Goal: Communication & Community: Participate in discussion

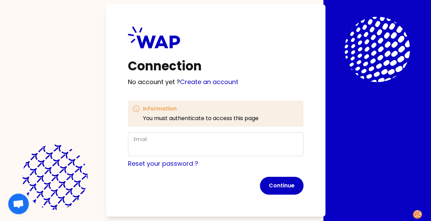
click at [166, 141] on div "Email" at bounding box center [216, 144] width 164 height 18
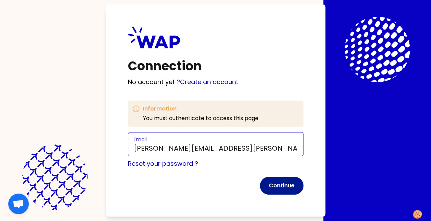
type input "[PERSON_NAME][EMAIL_ADDRESS][PERSON_NAME][DOMAIN_NAME]"
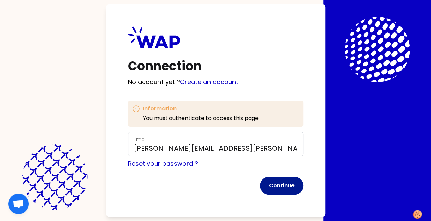
click at [287, 187] on button "Continue" at bounding box center [282, 186] width 44 height 18
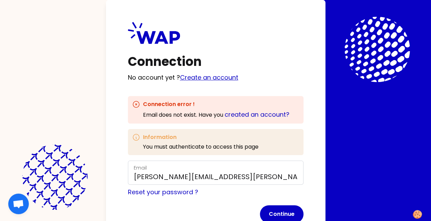
click at [227, 77] on link "Create an account" at bounding box center [209, 77] width 58 height 9
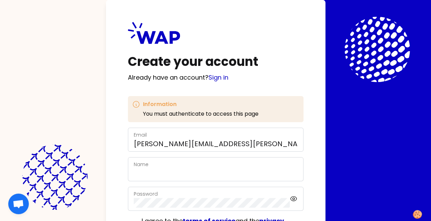
scroll to position [34, 0]
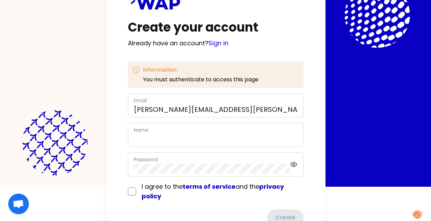
click at [160, 126] on div "Name" at bounding box center [216, 135] width 164 height 18
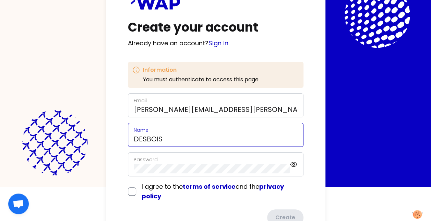
type input "DESBOIS"
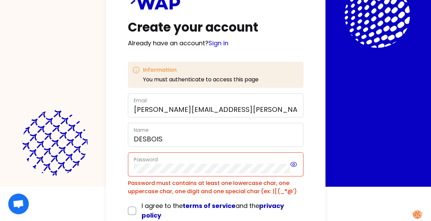
click at [296, 162] on icon at bounding box center [294, 164] width 6 height 4
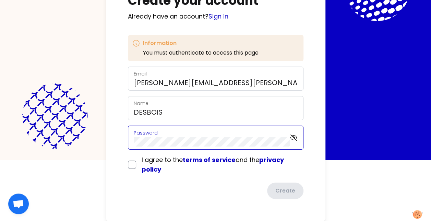
scroll to position [60, 0]
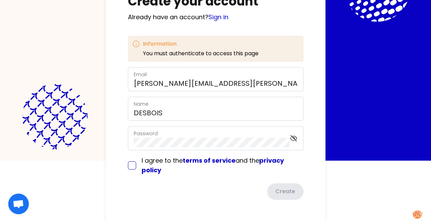
click at [134, 163] on input "checkbox" at bounding box center [132, 165] width 8 height 8
checkbox input "true"
click at [290, 191] on button "Create" at bounding box center [285, 192] width 38 height 18
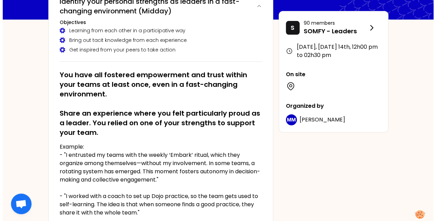
scroll to position [103, 0]
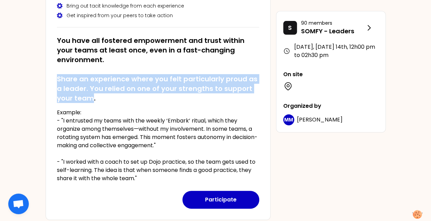
drag, startPoint x: 58, startPoint y: 77, endPoint x: 93, endPoint y: 96, distance: 40.1
click at [93, 96] on h2 "You have all fostered empowerment and trust within your teams at least once, ev…" at bounding box center [158, 69] width 202 height 67
copy h2 "Share an experience where you felt particularly proud as a leader. You relied o…"
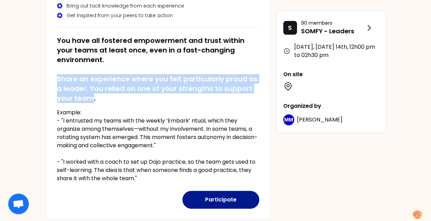
click at [229, 197] on button "Participate" at bounding box center [221, 200] width 77 height 18
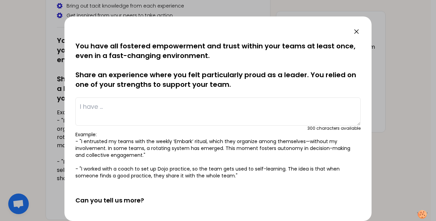
click at [114, 108] on textarea at bounding box center [218, 111] width 286 height 28
paste textarea "Here’s the English translation of your leadership experience: --- One experienc…"
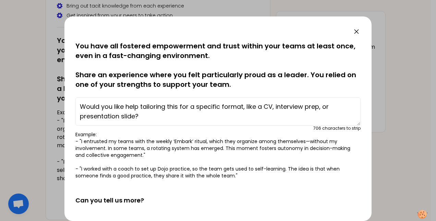
scroll to position [202, 0]
drag, startPoint x: 124, startPoint y: 112, endPoint x: 80, endPoint y: 102, distance: 45.7
click at [80, 102] on textarea "Here’s the English translation of your leadership experience: --- One experienc…" at bounding box center [218, 111] width 286 height 28
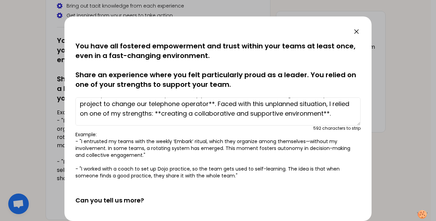
scroll to position [0, 0]
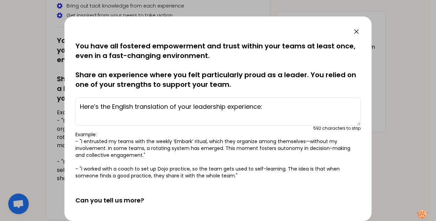
drag, startPoint x: 275, startPoint y: 107, endPoint x: 73, endPoint y: 108, distance: 202.5
click at [73, 108] on div "saved You have all fostered empowerment and trust within your teams at least on…" at bounding box center [218, 118] width 307 height 205
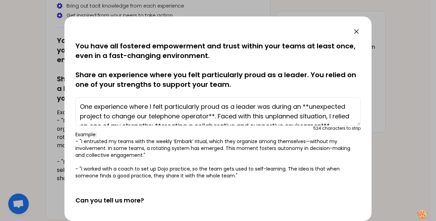
scroll to position [34, 0]
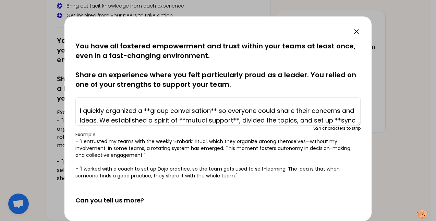
click at [124, 116] on textarea "One experience where I felt particularly proud as a leader was during an **unex…" at bounding box center [218, 111] width 286 height 28
click at [86, 111] on textarea "One experience where I felt particularly proud as a leader was during an **unex…" at bounding box center [218, 111] width 286 height 28
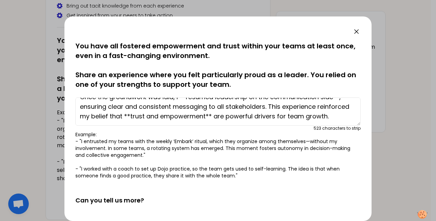
scroll to position [69, 0]
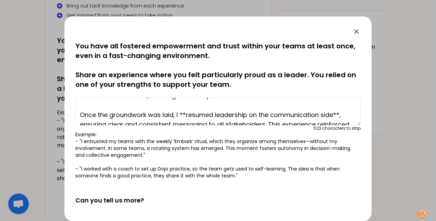
click at [111, 110] on textarea "One experience where I felt particularly proud as a leader was during an **unex…" at bounding box center [218, 111] width 286 height 28
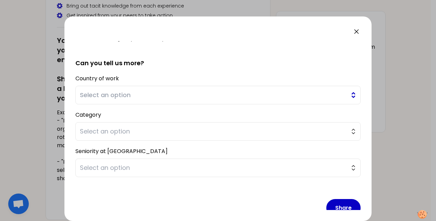
scroll to position [141, 0]
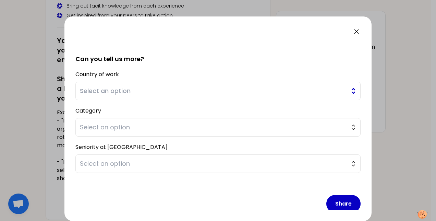
click at [163, 93] on span "Select an option" at bounding box center [213, 91] width 267 height 10
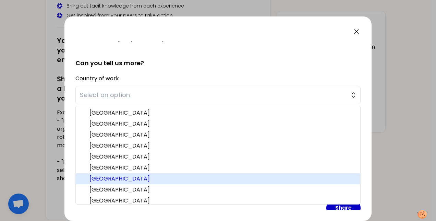
click at [131, 178] on span "[GEOGRAPHIC_DATA]" at bounding box center [223, 179] width 266 height 8
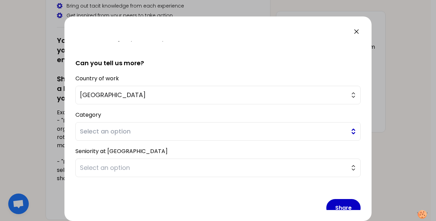
click at [163, 128] on span "Select an option" at bounding box center [213, 132] width 267 height 10
click at [167, 116] on div "Category Select an option Manager Manager of managers Other" at bounding box center [218, 125] width 286 height 31
click at [163, 131] on span "Select an option" at bounding box center [213, 132] width 267 height 10
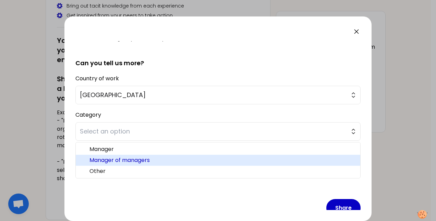
click at [154, 158] on span "Manager of managers" at bounding box center [223, 160] width 266 height 8
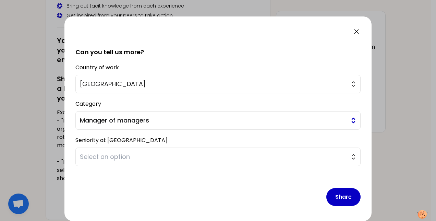
scroll to position [153, 0]
click at [138, 155] on span "Select an option" at bounding box center [213, 157] width 267 height 10
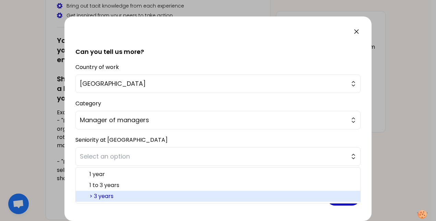
click at [127, 195] on span "> 3 years" at bounding box center [223, 196] width 266 height 8
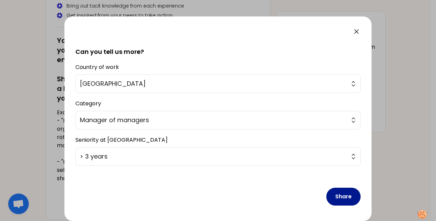
click at [338, 196] on button "Share" at bounding box center [344, 197] width 34 height 18
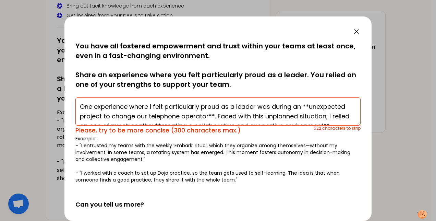
scroll to position [34, 0]
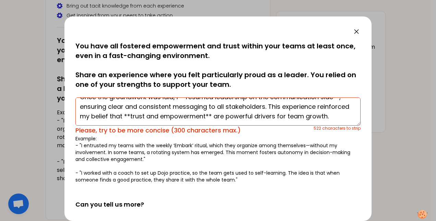
drag, startPoint x: 80, startPoint y: 102, endPoint x: 324, endPoint y: 146, distance: 247.8
click at [324, 146] on div "saved You have all fostered empowerment and trust within your teams at least on…" at bounding box center [218, 112] width 286 height 142
type textarea "One experience where I felt particularly proud as a leader was during an **unex…"
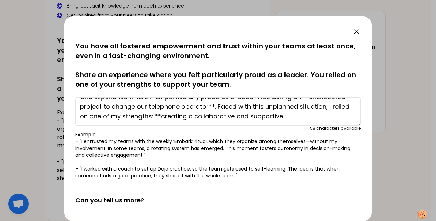
scroll to position [0, 0]
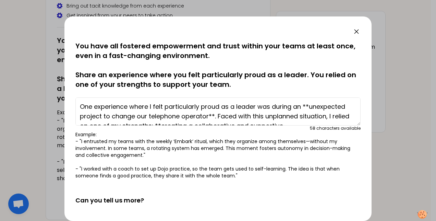
drag, startPoint x: 343, startPoint y: 115, endPoint x: -1, endPoint y: 80, distance: 346.3
click at [0, 80] on html "D [DATE], [DATE] 14th to 12h00 pm Identify your personal strengths as leaders i…" at bounding box center [218, 7] width 436 height 221
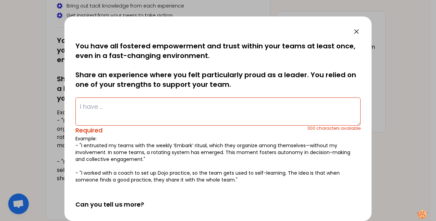
paste textarea "One moment I felt especially proud as a leader was during an unexpected project…"
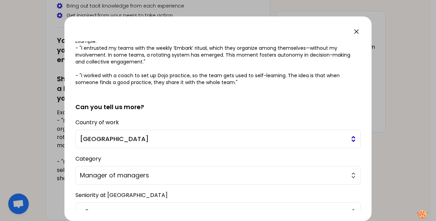
scroll to position [153, 0]
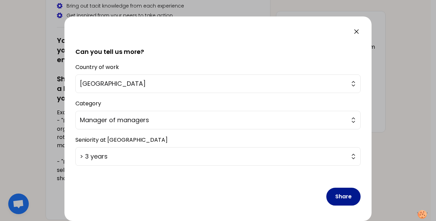
type textarea "One moment I felt especially proud as a leader was during an unexpected project…"
click at [339, 196] on button "Share" at bounding box center [344, 197] width 34 height 18
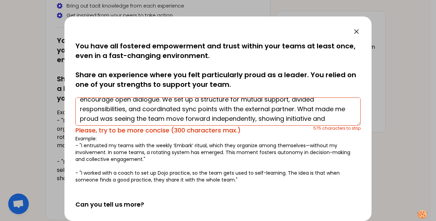
scroll to position [96, 0]
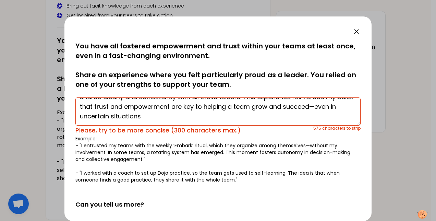
drag, startPoint x: 81, startPoint y: 105, endPoint x: 283, endPoint y: 146, distance: 206.0
click at [283, 146] on div "saved You have all fostered empowerment and trust within your teams at least on…" at bounding box center [218, 112] width 286 height 142
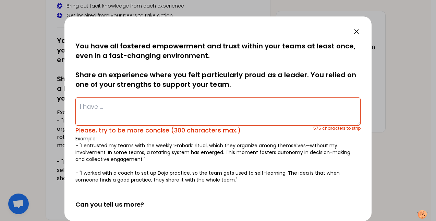
scroll to position [0, 0]
paste textarea "One moment I felt proud as a leader was during an unexpected phone operator cha…"
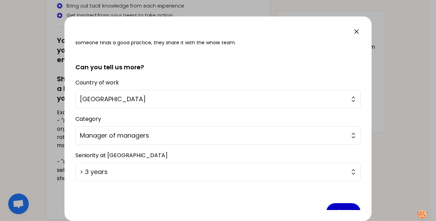
scroll to position [153, 0]
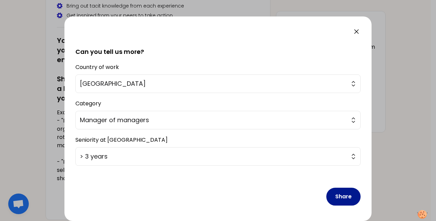
click at [340, 195] on button "Share" at bounding box center [344, 197] width 34 height 18
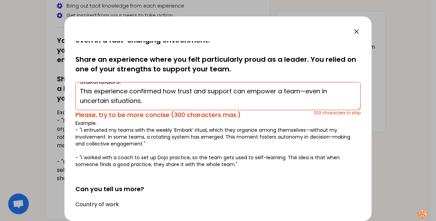
scroll to position [0, 0]
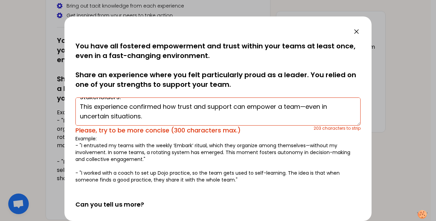
click at [180, 117] on textarea "One moment I felt proud as a leader was during an unexpected phone operator cha…" at bounding box center [218, 111] width 286 height 28
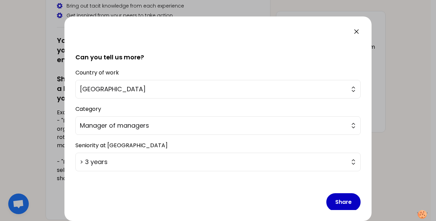
scroll to position [153, 0]
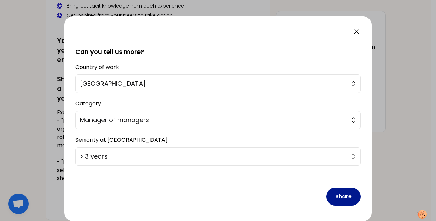
click at [345, 194] on button "Share" at bounding box center [344, 197] width 34 height 18
click at [338, 196] on button "Share" at bounding box center [344, 197] width 34 height 18
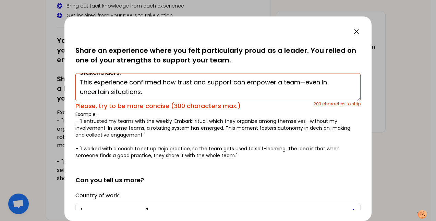
scroll to position [0, 0]
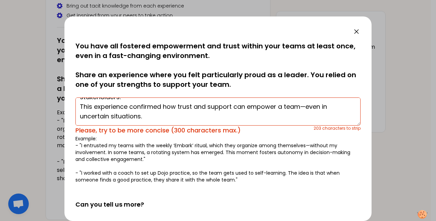
click at [266, 68] on p "You have all fostered empowerment and trust within your teams at least once, ev…" at bounding box center [218, 65] width 286 height 48
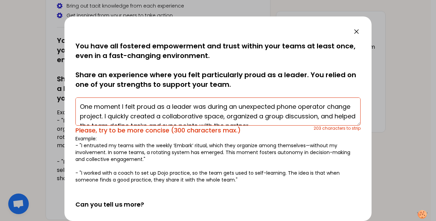
click at [82, 105] on textarea "One moment I felt proud as a leader was during an unexpected phone operator cha…" at bounding box center [218, 111] width 286 height 28
click at [80, 103] on textarea "One moment I felt proud as a leader was during an unexpected phone operator cha…" at bounding box center [218, 111] width 286 height 28
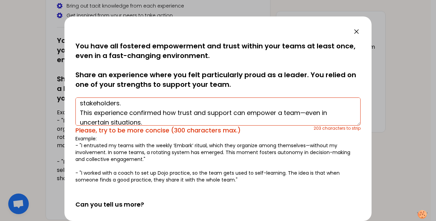
scroll to position [58, 0]
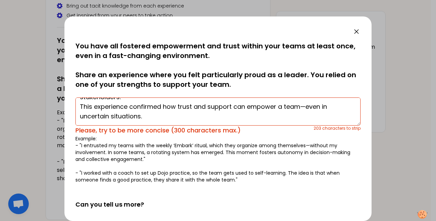
drag, startPoint x: 80, startPoint y: 103, endPoint x: 331, endPoint y: 137, distance: 253.5
click at [331, 137] on div "saved You have all fostered empowerment and trust within your teams at least on…" at bounding box center [218, 112] width 286 height 142
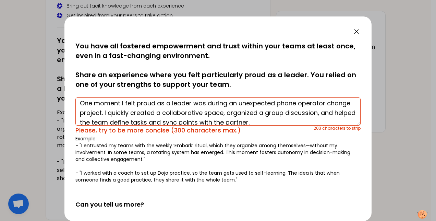
scroll to position [0, 0]
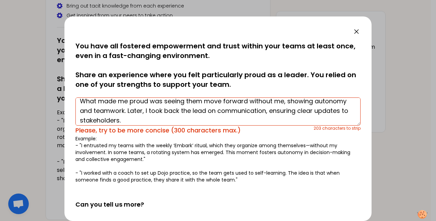
click at [209, 123] on textarea "One moment I felt proud as a leader was during an unexpected phone operator cha…" at bounding box center [218, 111] width 286 height 28
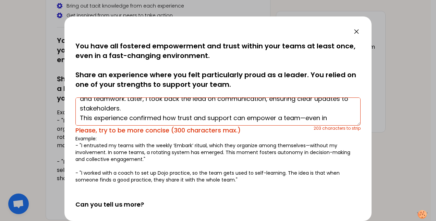
scroll to position [58, 0]
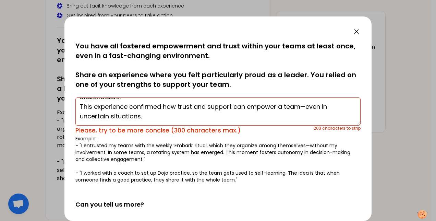
click at [80, 103] on textarea "One moment I felt proud as a leader was during an unexpected phone operator cha…" at bounding box center [218, 111] width 286 height 28
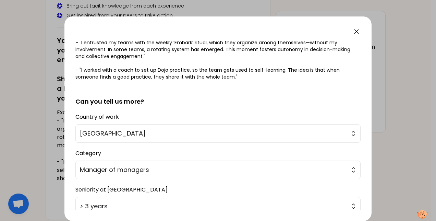
scroll to position [153, 0]
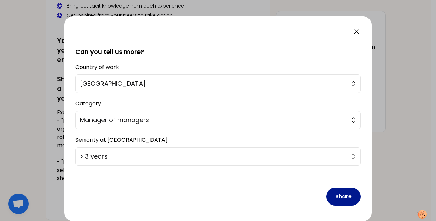
type textarea "One moment I felt proud as a leader was during an unexpected phone operator cha…"
click at [340, 196] on button "Share" at bounding box center [344, 197] width 34 height 18
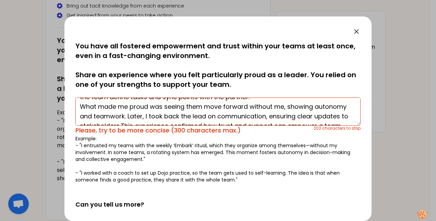
scroll to position [48, 0]
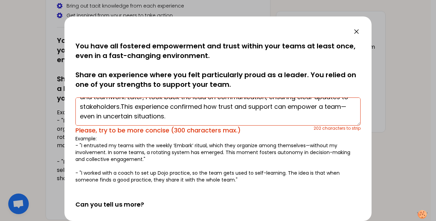
drag, startPoint x: 82, startPoint y: 106, endPoint x: 287, endPoint y: 131, distance: 206.8
click at [287, 131] on div "One moment I felt proud as a leader was during an unexpected phone operator cha…" at bounding box center [218, 115] width 286 height 40
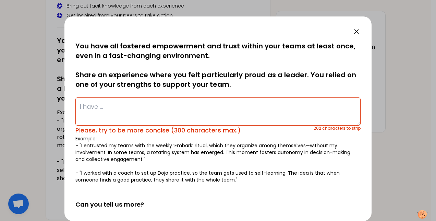
scroll to position [0, 0]
click at [260, 115] on textarea at bounding box center [218, 111] width 286 height 28
paste textarea "One moment I felt especially proud as a leader was during an unexpected project…"
type textarea "One moment I felt especially proud as a leader was during an unexpected project…"
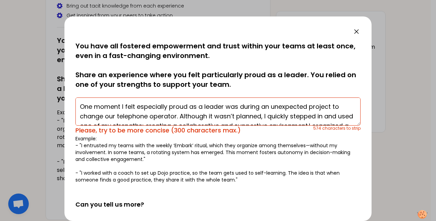
drag, startPoint x: 239, startPoint y: 114, endPoint x: 75, endPoint y: 96, distance: 164.7
click at [75, 96] on div "One moment I felt especially proud as a leader was during an unexpected project…" at bounding box center [218, 115] width 286 height 40
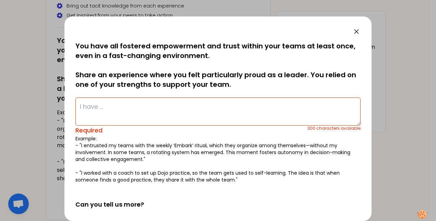
paste textarea "One moment I felt especially proud as a leader was during an unexpected project…"
type textarea "One moment I felt especially proud as a leader was during an unexpected project…"
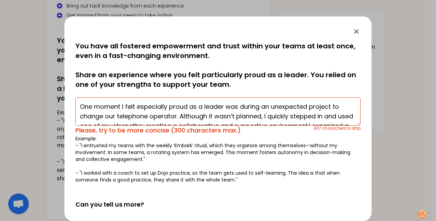
drag, startPoint x: 116, startPoint y: 119, endPoint x: 77, endPoint y: 90, distance: 48.8
click at [77, 90] on div "saved You have all fostered empowerment and trust within your teams at least on…" at bounding box center [218, 112] width 286 height 142
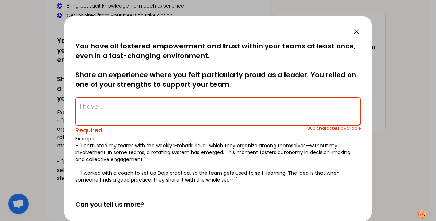
paste textarea "One moment I felt proud as a leader was during an unexpected phone operator cha…"
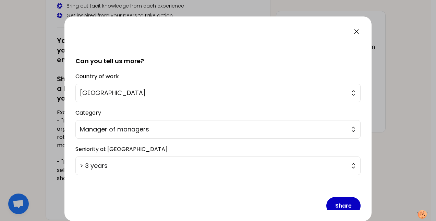
scroll to position [153, 0]
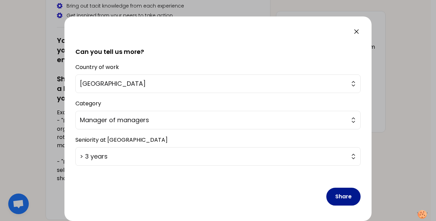
type textarea "One moment I felt proud as a leader was during an unexpected phone operator cha…"
click at [339, 192] on button "Share" at bounding box center [344, 197] width 34 height 18
click at [339, 193] on button "Share" at bounding box center [344, 197] width 34 height 18
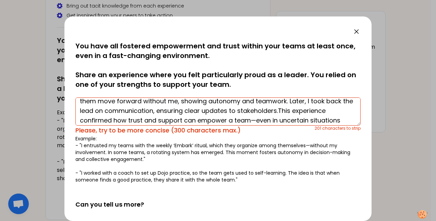
scroll to position [48, 0]
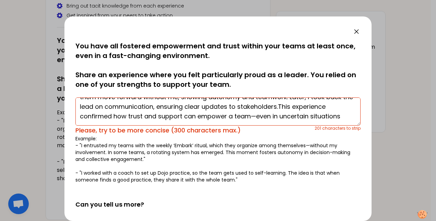
drag, startPoint x: 180, startPoint y: 117, endPoint x: 173, endPoint y: 116, distance: 7.3
click at [173, 116] on textarea "One moment I felt proud as a leader was during an unexpected phone operator cha…" at bounding box center [218, 111] width 286 height 28
click at [356, 29] on icon at bounding box center [357, 31] width 8 height 8
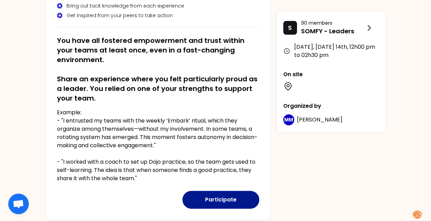
click at [214, 197] on button "Participate" at bounding box center [221, 200] width 77 height 18
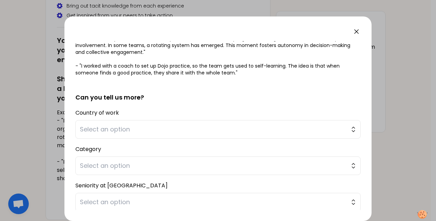
scroll to position [149, 0]
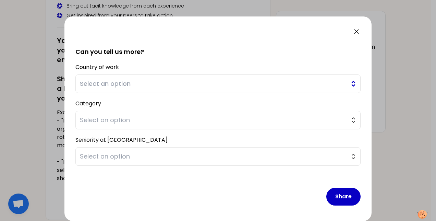
click at [170, 82] on span "Select an option" at bounding box center [213, 84] width 267 height 10
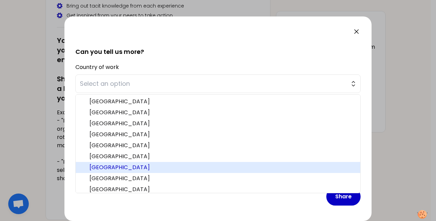
click at [146, 163] on span "[GEOGRAPHIC_DATA]" at bounding box center [223, 167] width 266 height 8
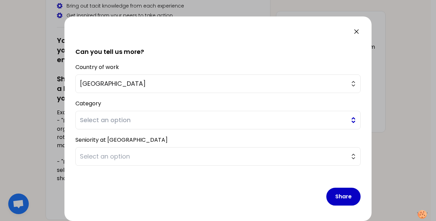
click at [142, 119] on span "Select an option" at bounding box center [213, 120] width 267 height 10
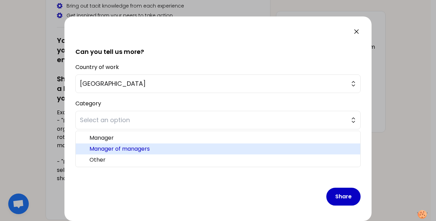
click at [147, 150] on span "Manager of managers" at bounding box center [223, 149] width 266 height 8
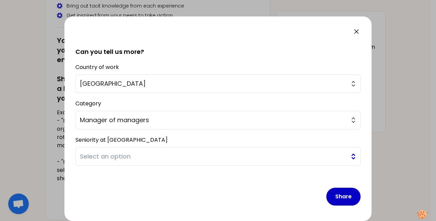
click at [148, 152] on span "Select an option" at bounding box center [213, 157] width 267 height 10
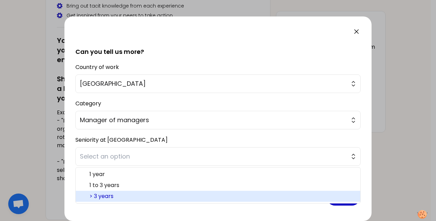
click at [139, 193] on span "> 3 years" at bounding box center [223, 196] width 266 height 8
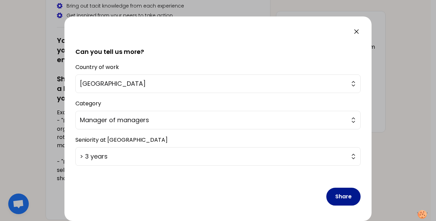
click at [340, 194] on button "Share" at bounding box center [344, 197] width 34 height 18
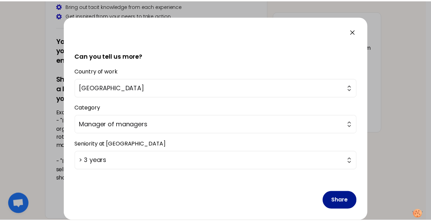
scroll to position [153, 0]
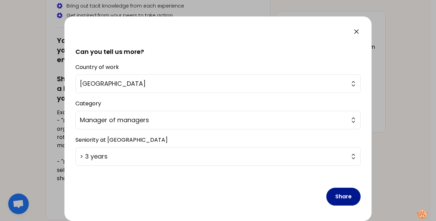
click at [340, 194] on button "Share" at bounding box center [344, 197] width 34 height 18
click at [355, 28] on icon at bounding box center [357, 31] width 8 height 8
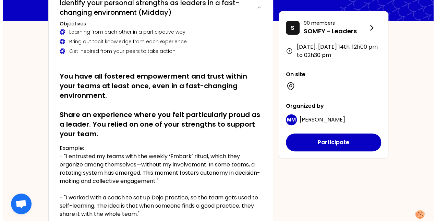
scroll to position [34, 0]
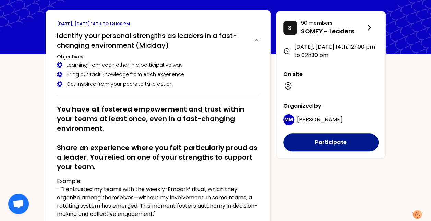
click at [338, 142] on button "Participate" at bounding box center [330, 142] width 95 height 18
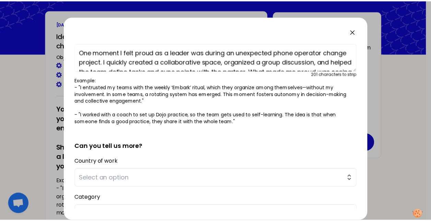
scroll to position [0, 0]
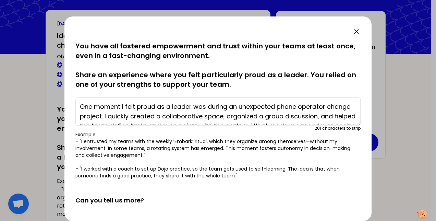
click at [356, 30] on icon at bounding box center [357, 31] width 8 height 8
